Goal: Transaction & Acquisition: Book appointment/travel/reservation

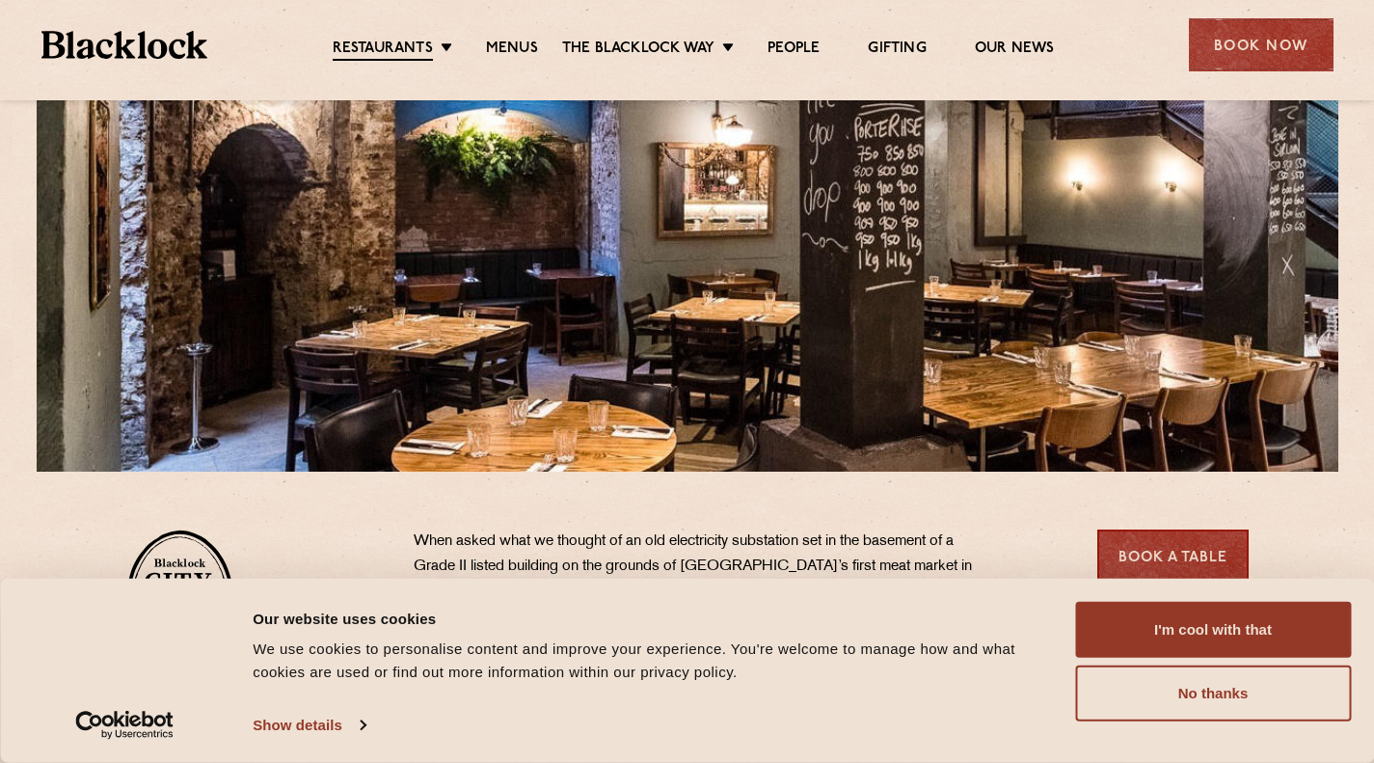
scroll to position [579, 0]
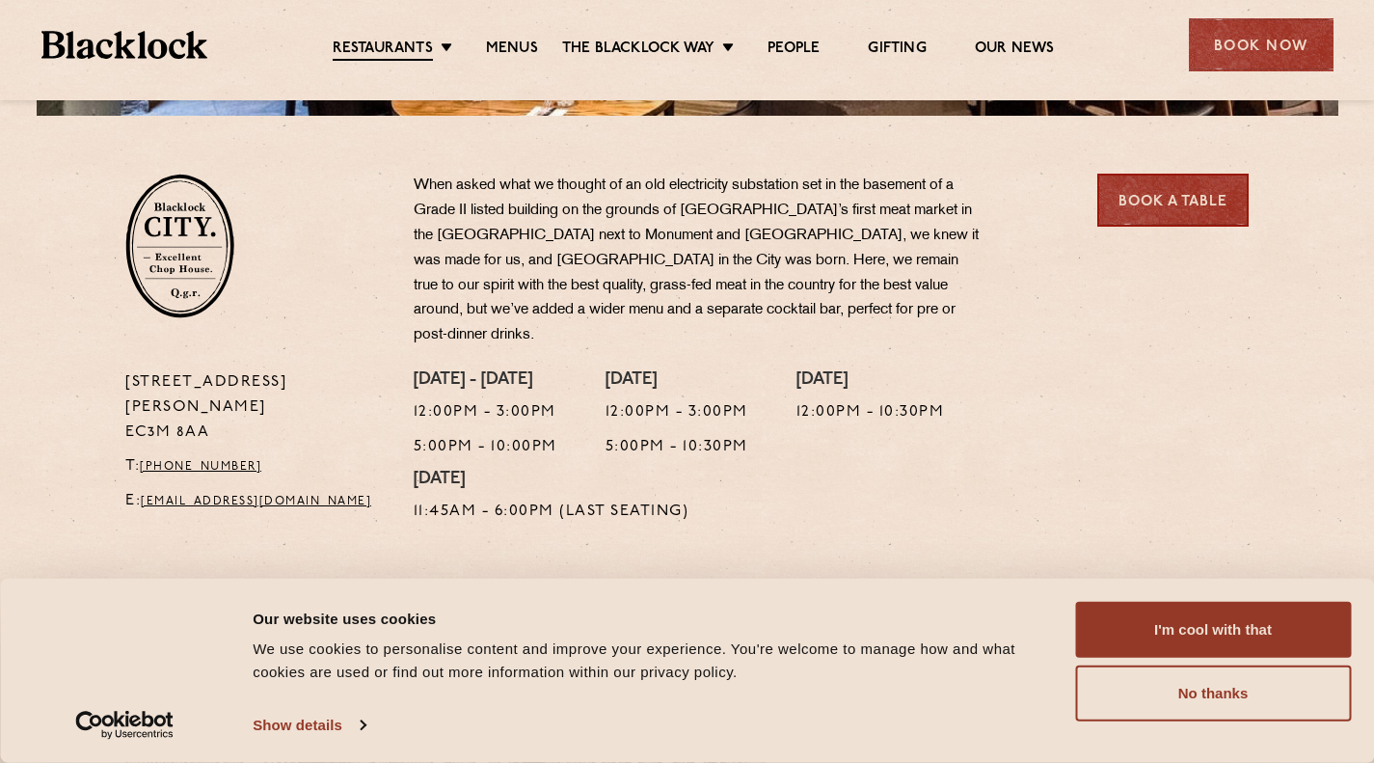
click at [1183, 626] on button "I'm cool with that" at bounding box center [1213, 630] width 276 height 56
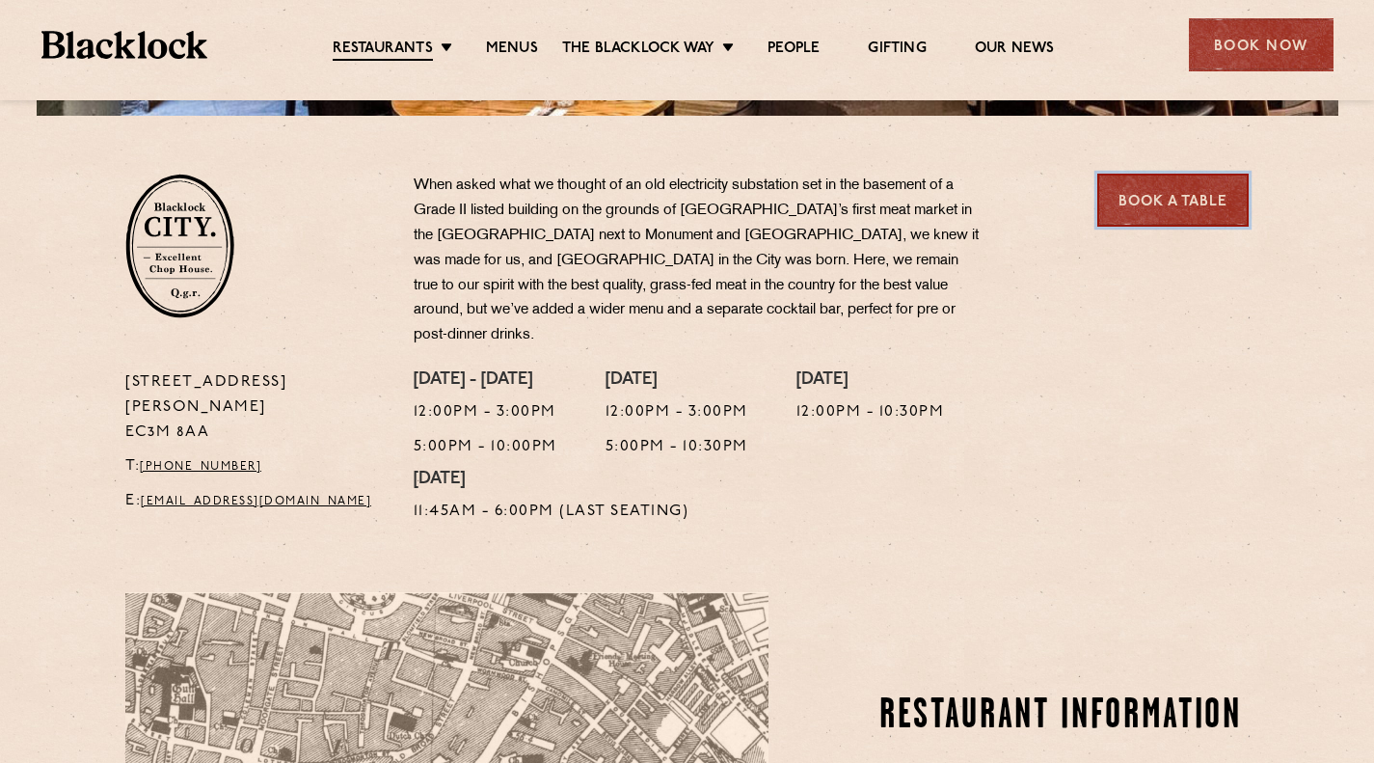
click at [1166, 204] on link "Book a Table" at bounding box center [1172, 200] width 151 height 53
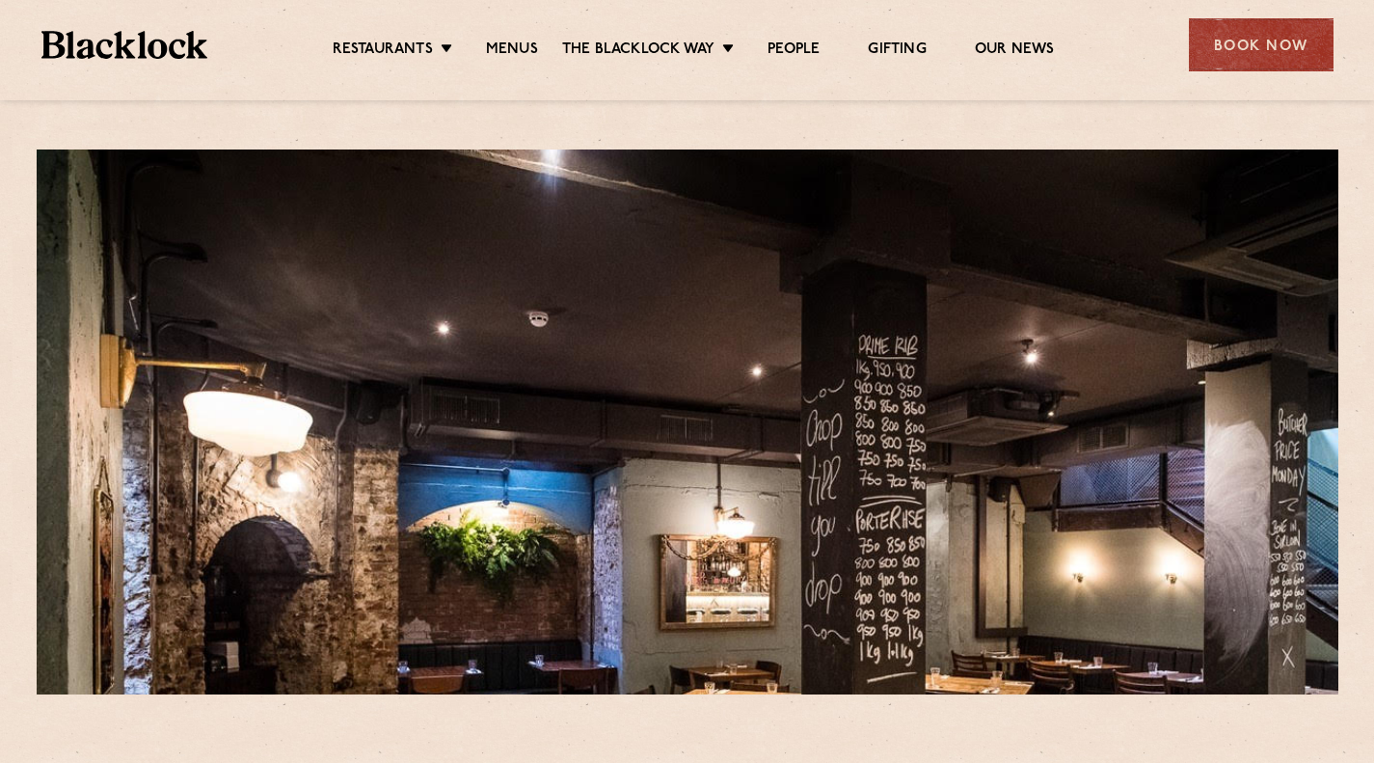
click at [1218, 43] on div "Book Now" at bounding box center [1261, 44] width 145 height 53
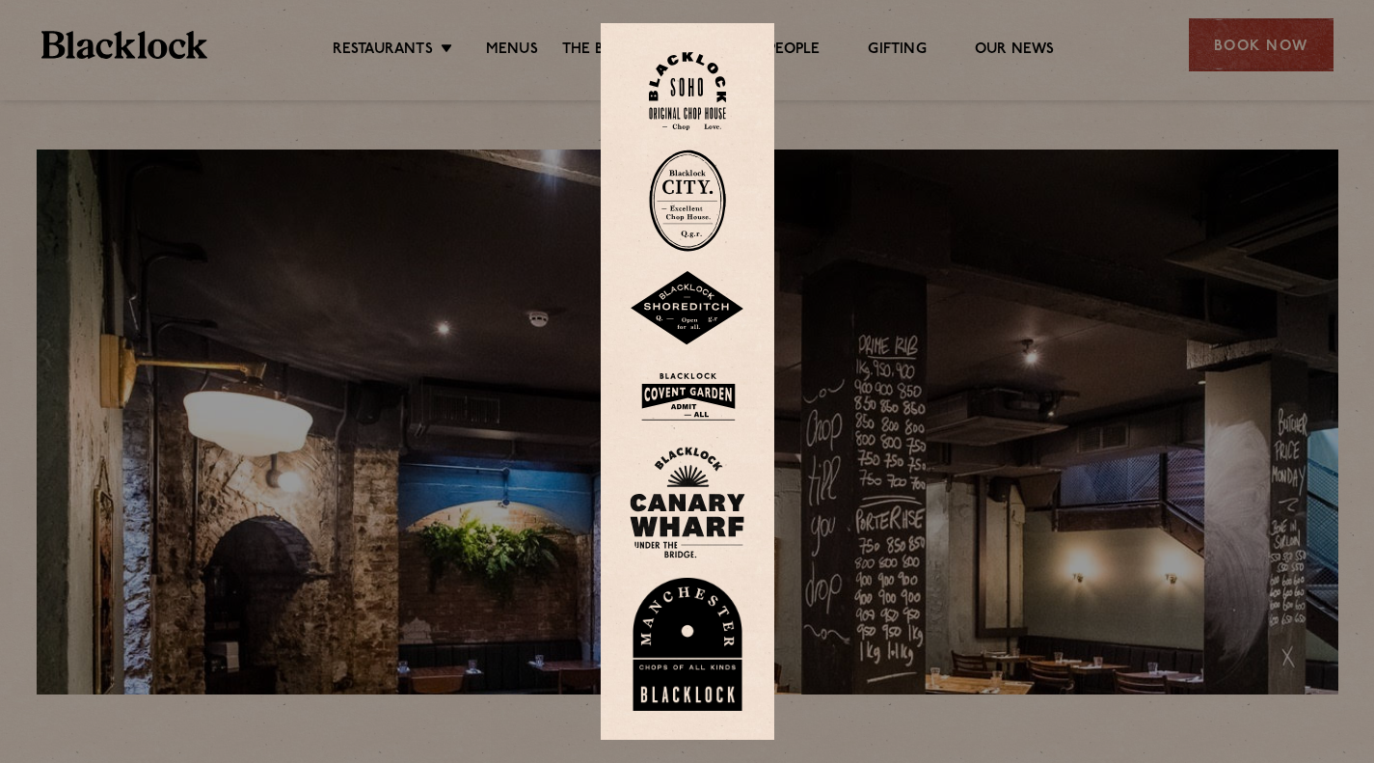
click at [703, 206] on img at bounding box center [687, 200] width 77 height 102
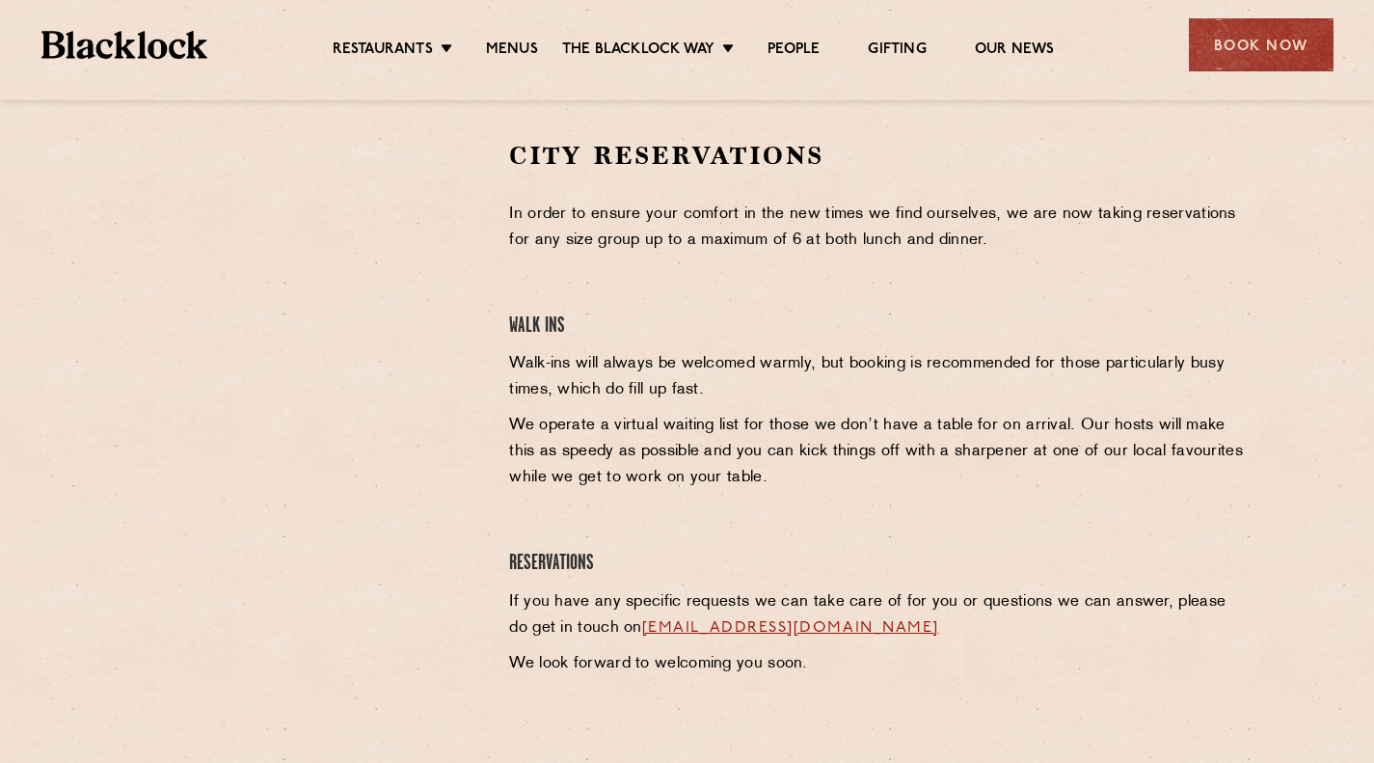
scroll to position [607, 0]
